Goal: Information Seeking & Learning: Learn about a topic

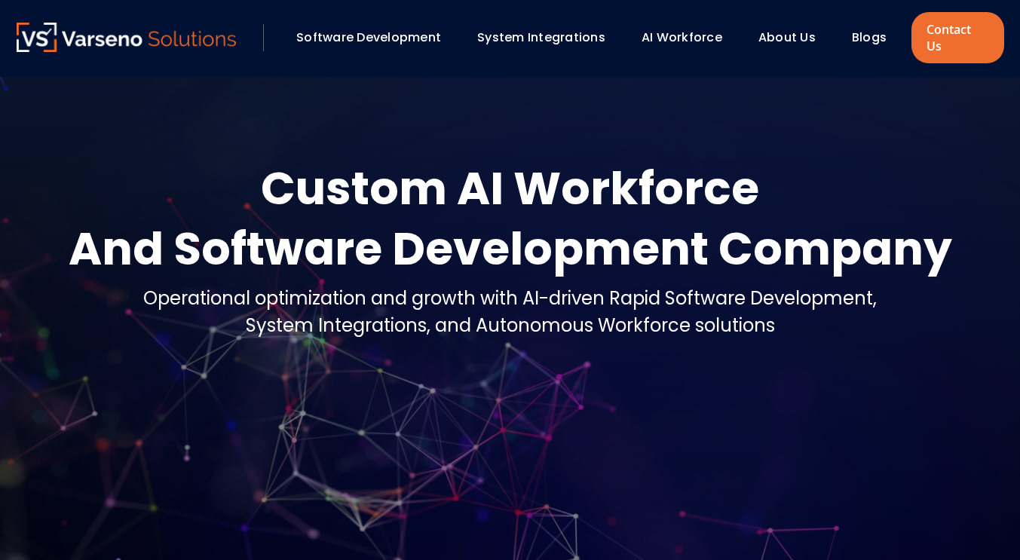
click at [535, 32] on link "System Integrations" at bounding box center [541, 37] width 128 height 17
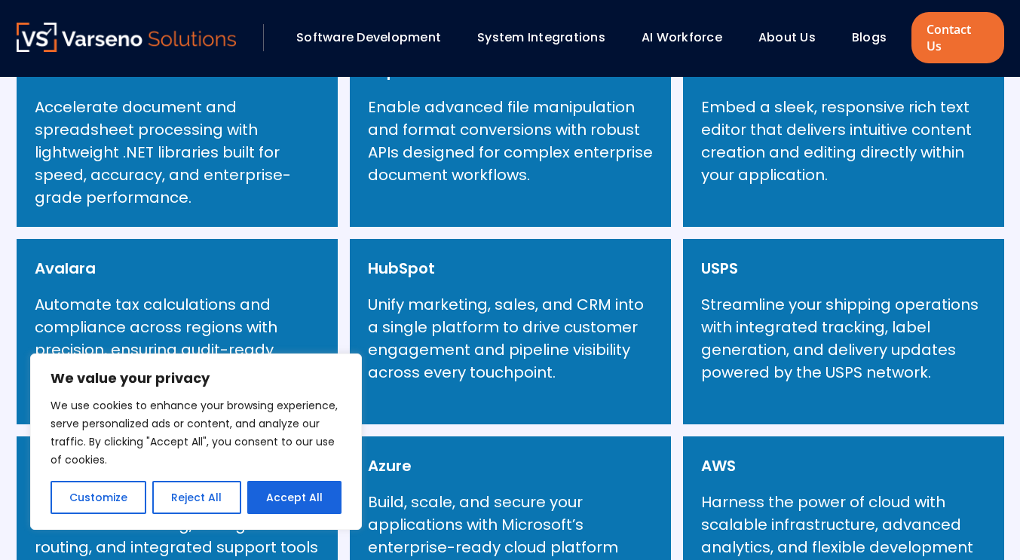
scroll to position [830, 0]
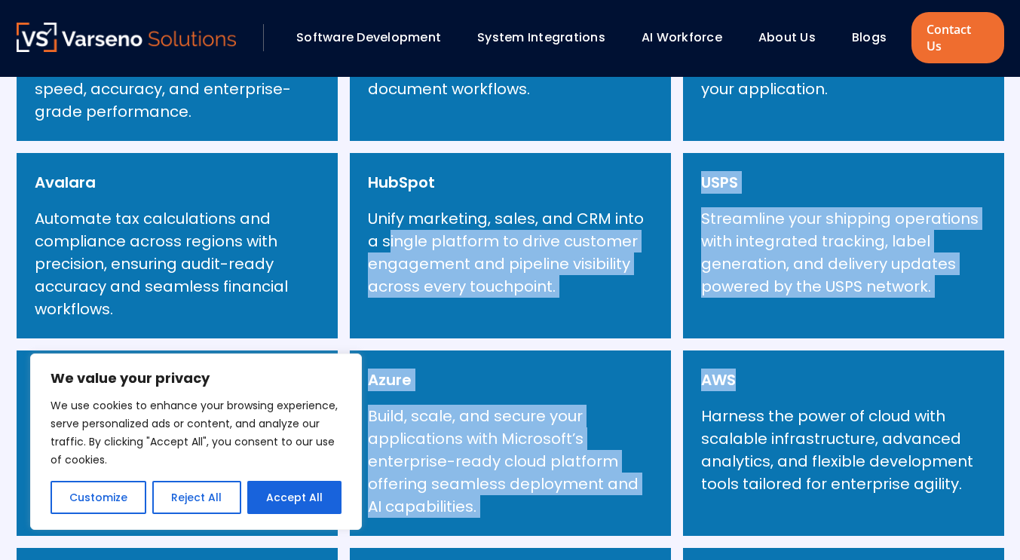
drag, startPoint x: 389, startPoint y: 224, endPoint x: 796, endPoint y: 364, distance: 430.0
click at [796, 342] on div "GemBox Accelerate document and spreadsheet processing with lightweight .NET lib…" at bounding box center [511, 345] width 988 height 778
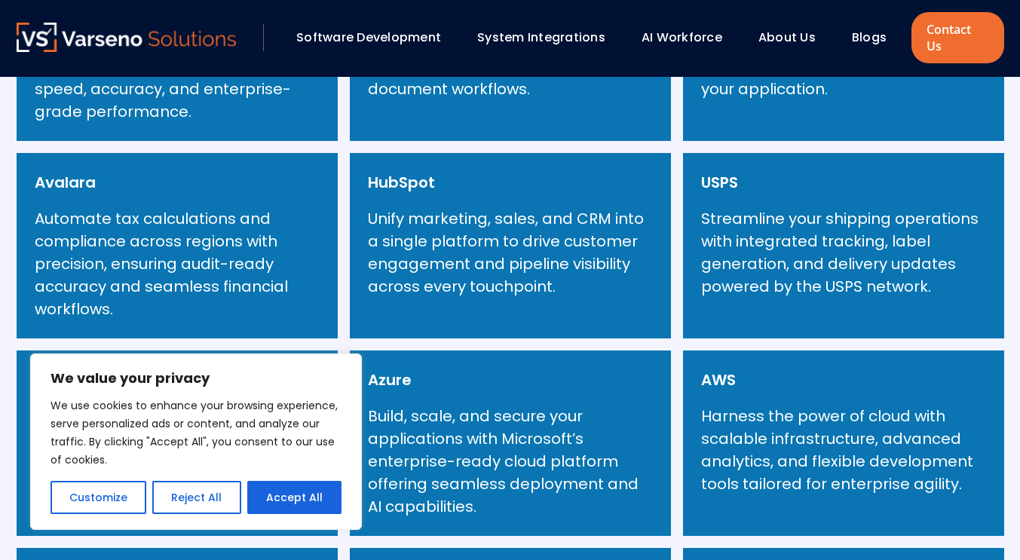
click at [793, 413] on p "Harness the power of cloud with scalable infrastructure, advanced analytics, an…" at bounding box center [843, 450] width 285 height 90
click at [184, 494] on button "Reject All" at bounding box center [196, 497] width 88 height 33
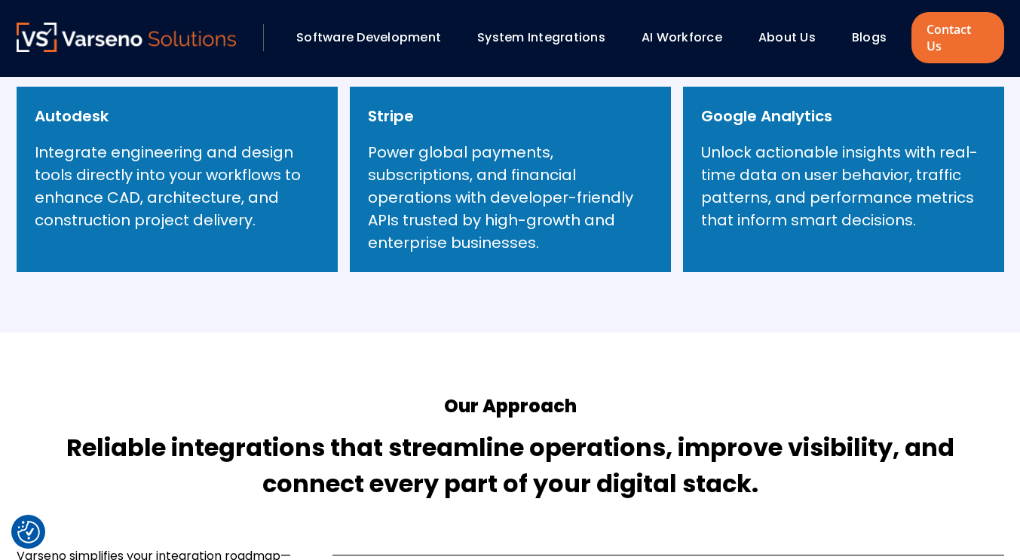
scroll to position [1584, 0]
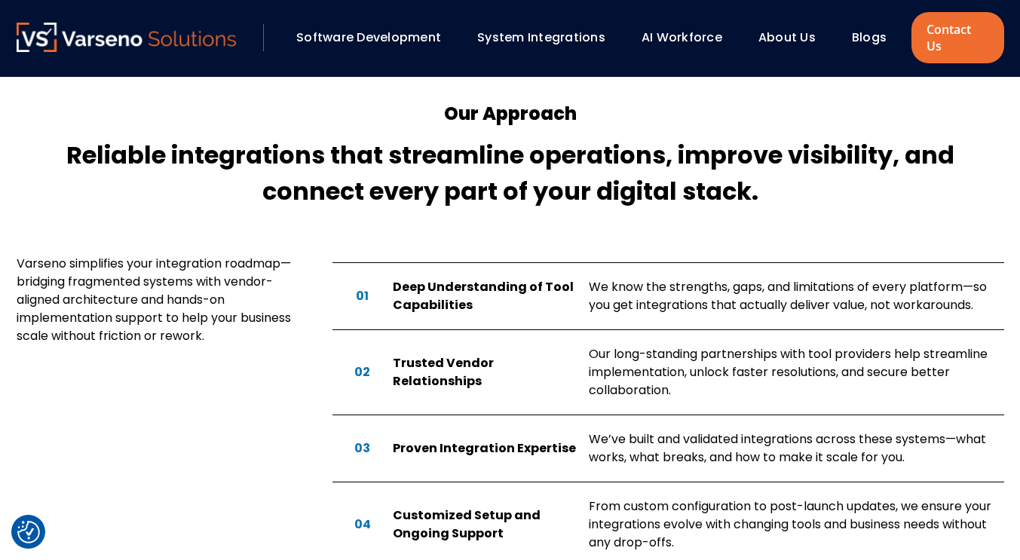
click at [477, 364] on div "Trusted Vendor Relationships" at bounding box center [485, 372] width 184 height 36
click at [480, 308] on div "01 Deep Understanding of Tool Capabilities We know the strengths, gaps, and lim…" at bounding box center [669, 296] width 672 height 67
click at [468, 278] on div "Deep Understanding of Tool Capabilities" at bounding box center [485, 296] width 184 height 36
click at [456, 446] on div "03 Proven Integration Expertise We’ve built and validated integrations across t…" at bounding box center [669, 449] width 672 height 67
click at [455, 507] on div "Customized Setup and Ongoing Support" at bounding box center [485, 525] width 184 height 36
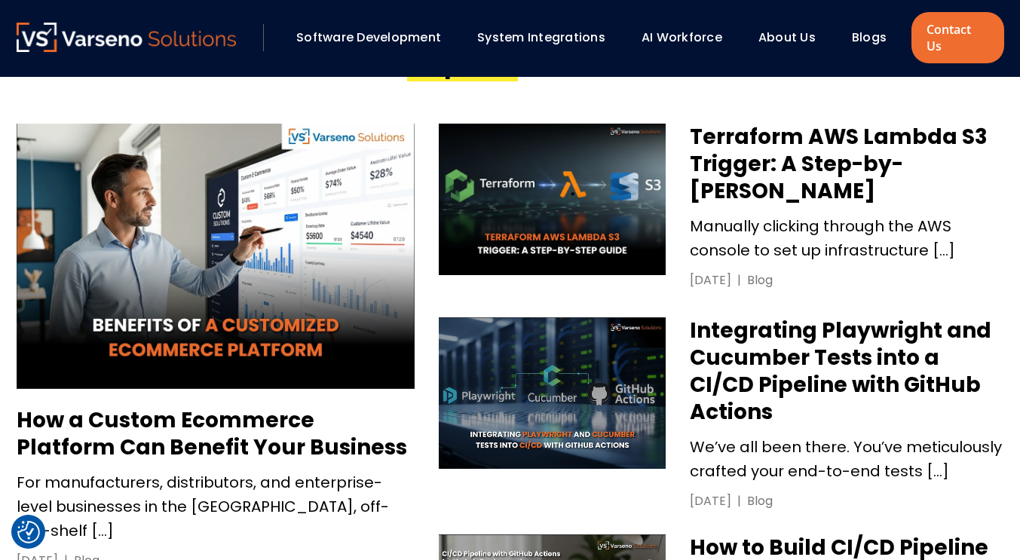
scroll to position [679, 0]
